Goal: Find specific page/section: Find specific page/section

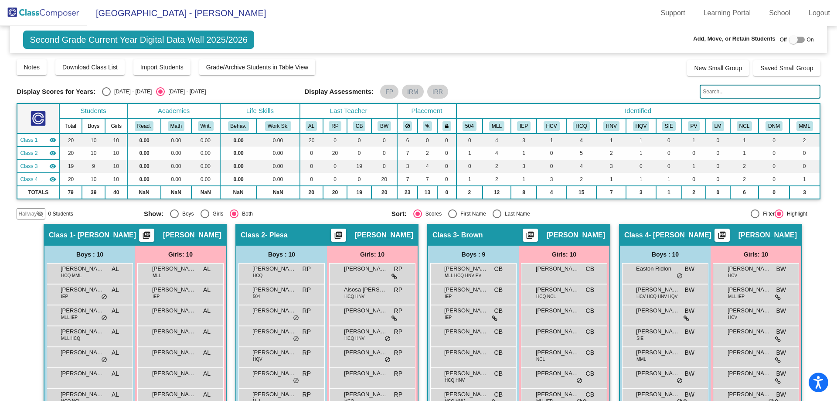
scroll to position [85, 0]
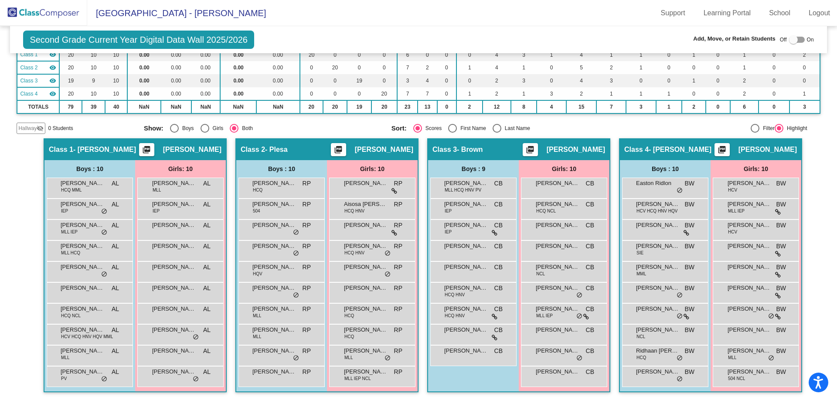
click at [48, 10] on img at bounding box center [43, 13] width 87 height 26
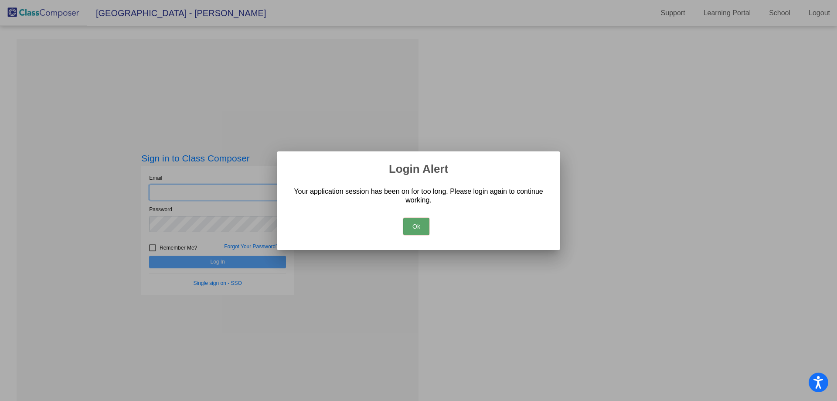
type input "[EMAIL_ADDRESS][DOMAIN_NAME]"
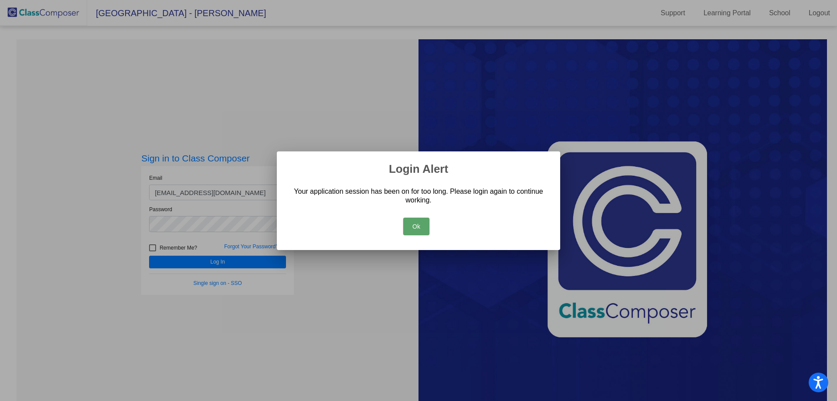
click at [413, 220] on button "Ok" at bounding box center [416, 225] width 26 height 17
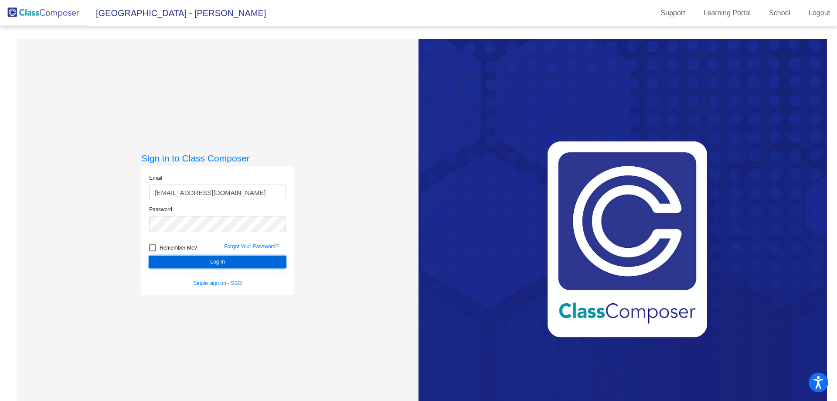
click at [217, 255] on button "Log In" at bounding box center [217, 261] width 137 height 13
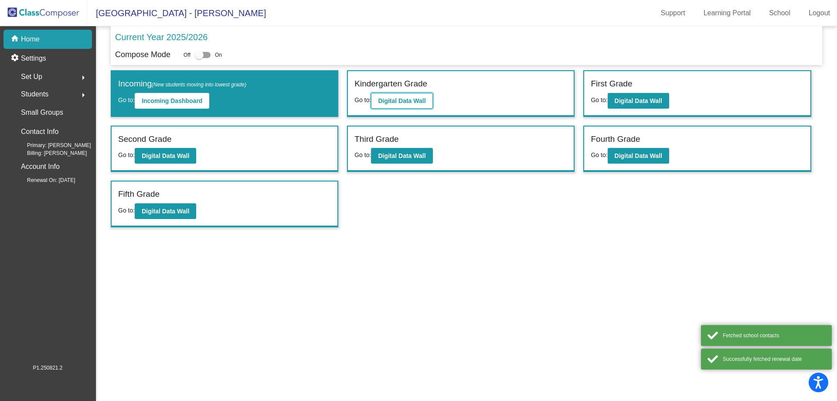
click at [395, 98] on b "Digital Data Wall" at bounding box center [402, 100] width 48 height 7
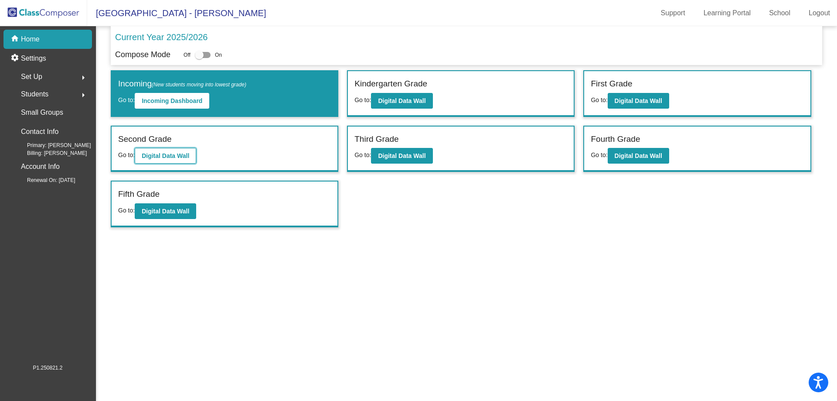
click at [169, 155] on b "Digital Data Wall" at bounding box center [166, 155] width 48 height 7
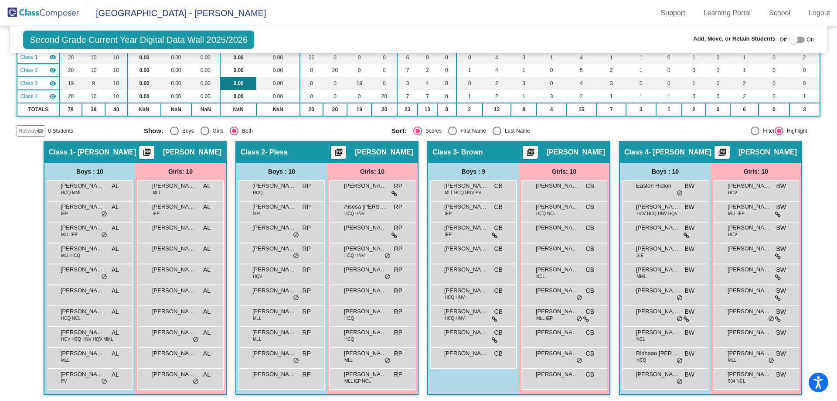
scroll to position [85, 0]
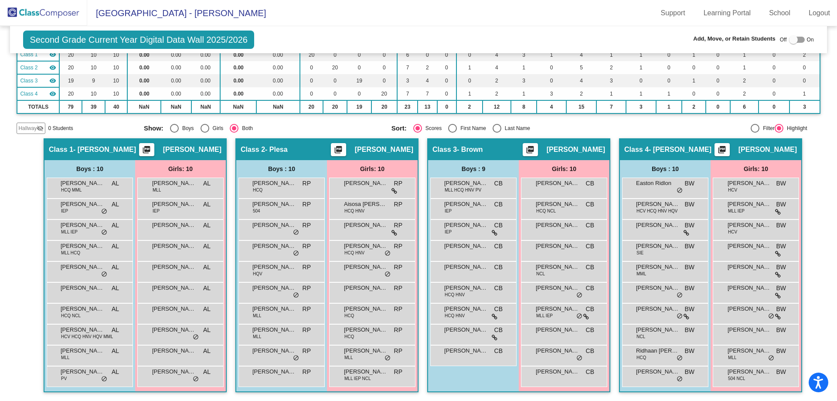
click at [19, 12] on img at bounding box center [43, 13] width 87 height 26
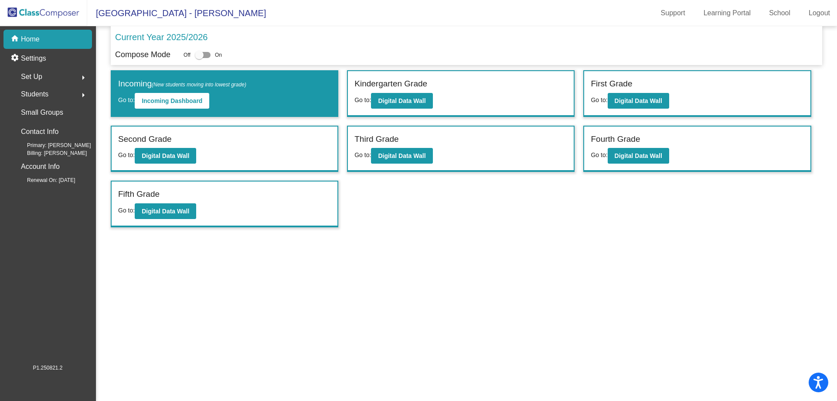
click at [52, 13] on img at bounding box center [43, 13] width 87 height 26
